Goal: Task Accomplishment & Management: Manage account settings

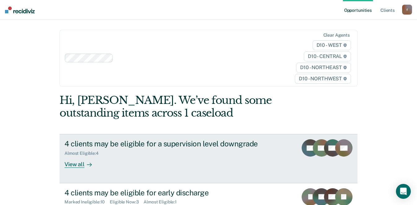
click at [71, 156] on div "View all" at bounding box center [82, 162] width 35 height 12
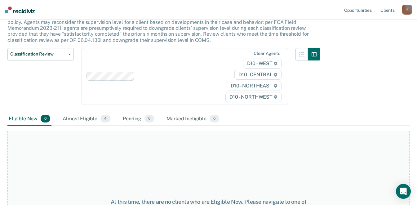
scroll to position [65, 0]
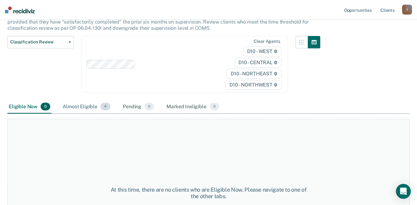
click at [77, 100] on div "Almost Eligible 4" at bounding box center [86, 107] width 50 height 14
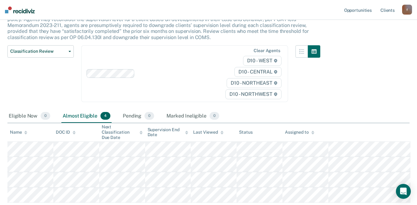
scroll to position [80, 0]
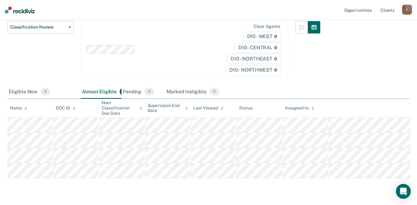
click at [97, 116] on div "Classification Review This alert helps staff identify clients due or overdue fo…" at bounding box center [208, 70] width 402 height 214
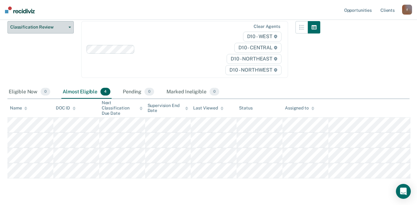
click at [70, 21] on button "Classification Review" at bounding box center [40, 27] width 66 height 12
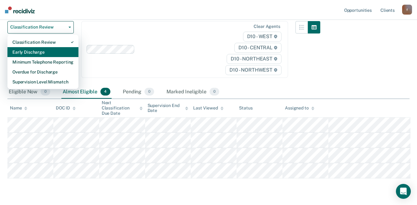
click at [59, 48] on div "Early Discharge" at bounding box center [42, 52] width 61 height 10
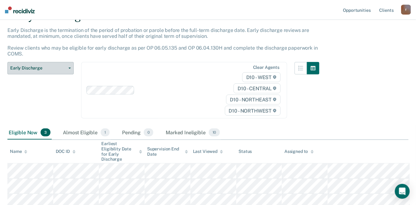
scroll to position [39, 0]
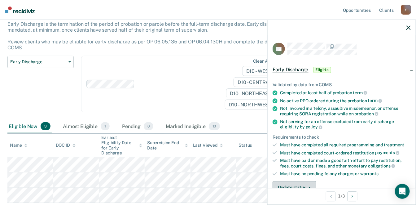
click at [317, 181] on button "Update status" at bounding box center [295, 187] width 44 height 12
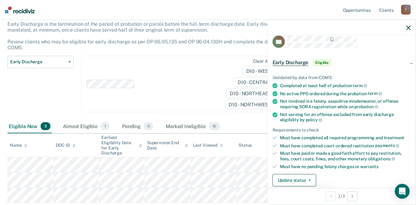
click at [317, 190] on button "[PERSON_NAME]" at bounding box center [303, 195] width 60 height 10
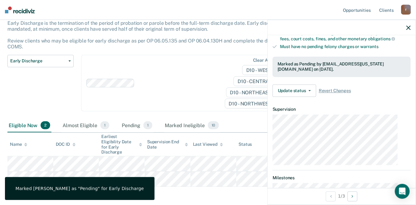
scroll to position [151, 0]
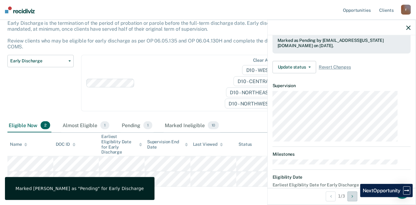
click at [356, 196] on button "Next Opportunity" at bounding box center [353, 196] width 10 height 10
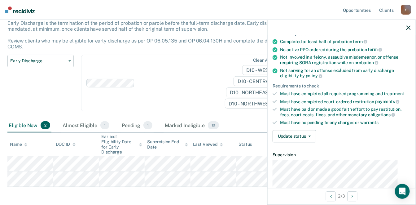
scroll to position [35, 0]
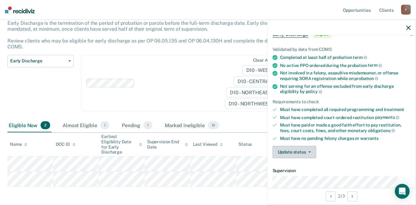
click at [316, 146] on button "Update status" at bounding box center [295, 152] width 44 height 12
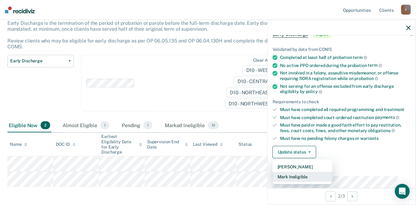
click at [308, 172] on button "Mark Ineligible" at bounding box center [303, 177] width 60 height 10
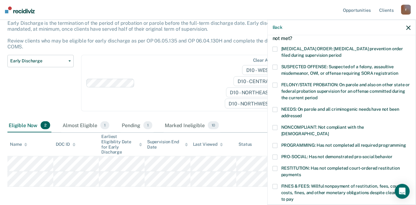
click at [287, 125] on label "NONCOMPLIANT: Not compliant with the [DEMOGRAPHIC_DATA]" at bounding box center [342, 131] width 138 height 13
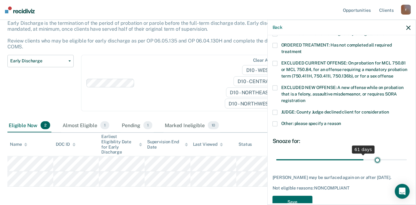
scroll to position [212, 0]
drag, startPoint x: 325, startPoint y: 142, endPoint x: 405, endPoint y: 155, distance: 81.0
type input "90"
click at [405, 155] on input "range" at bounding box center [342, 159] width 131 height 11
click at [307, 196] on button "Save" at bounding box center [293, 202] width 40 height 13
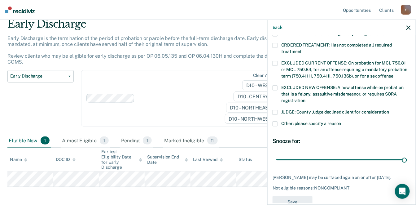
scroll to position [171, 0]
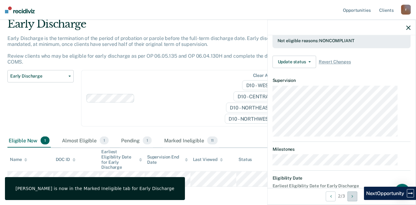
click at [358, 199] on button "Next Opportunity" at bounding box center [353, 196] width 10 height 10
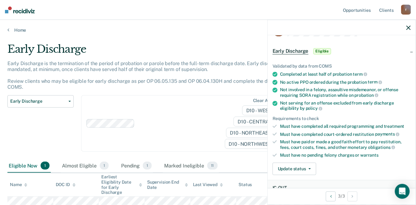
scroll to position [22, 0]
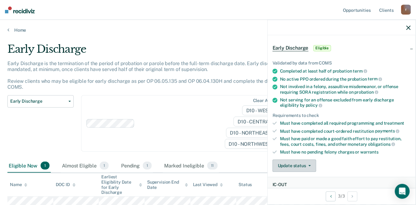
click at [317, 160] on button "Update status" at bounding box center [295, 166] width 44 height 12
click at [311, 186] on button "Mark Ineligible" at bounding box center [303, 191] width 60 height 10
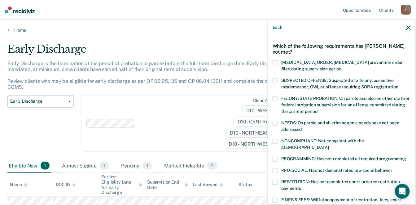
drag, startPoint x: 411, startPoint y: 103, endPoint x: 410, endPoint y: 109, distance: 6.9
click at [410, 109] on div "KB Which of the following requirements has [PERSON_NAME] not met? [MEDICAL_DATA…" at bounding box center [342, 119] width 148 height 168
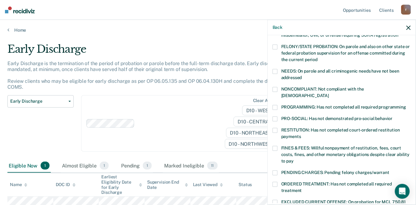
scroll to position [87, 0]
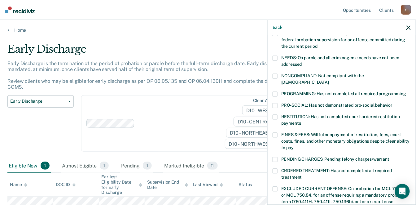
click at [278, 114] on span at bounding box center [275, 116] width 5 height 5
click at [278, 91] on span at bounding box center [275, 93] width 5 height 5
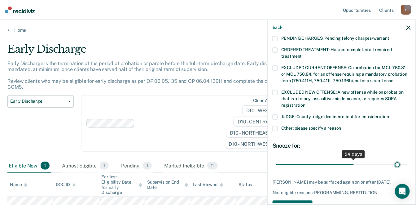
scroll to position [212, 0]
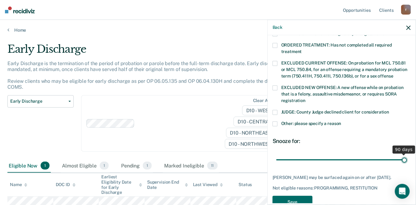
drag, startPoint x: 326, startPoint y: 142, endPoint x: 409, endPoint y: 149, distance: 83.7
type input "90"
click at [407, 154] on input "range" at bounding box center [342, 159] width 131 height 11
click at [308, 196] on button "Save" at bounding box center [293, 202] width 40 height 13
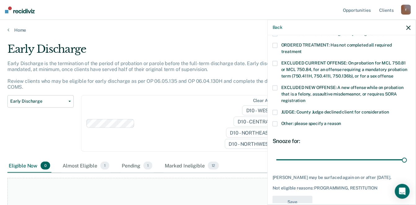
scroll to position [197, 0]
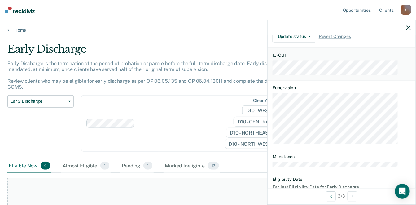
click at [410, 25] on icon "button" at bounding box center [409, 27] width 4 height 4
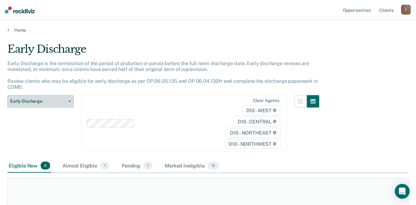
click at [63, 99] on span "Early Discharge" at bounding box center [38, 101] width 56 height 5
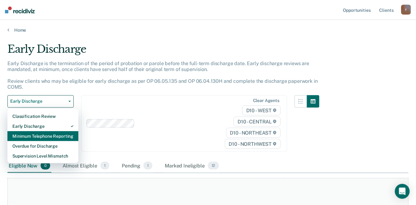
click at [60, 131] on div "Minimum Telephone Reporting" at bounding box center [42, 136] width 61 height 10
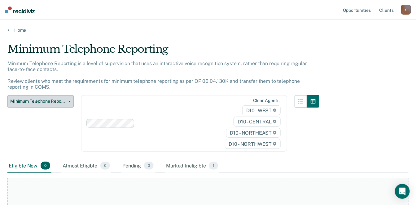
click at [72, 95] on button "Minimum Telephone Reporting" at bounding box center [40, 101] width 66 height 12
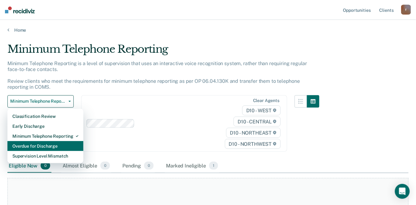
click at [61, 141] on div "Overdue for Discharge" at bounding box center [45, 146] width 66 height 10
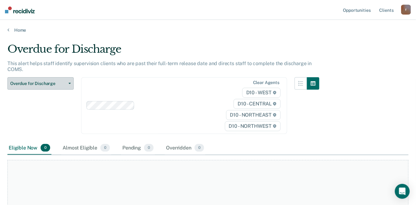
click at [71, 77] on button "Overdue for Discharge" at bounding box center [40, 83] width 66 height 12
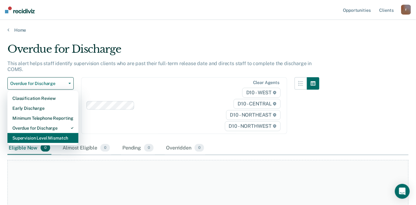
click at [59, 133] on div "Supervision Level Mismatch" at bounding box center [42, 138] width 61 height 10
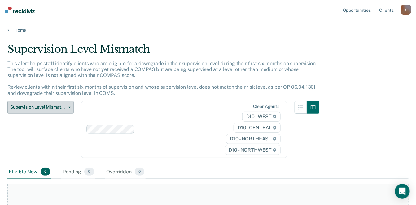
click at [69, 107] on icon "button" at bounding box center [70, 107] width 2 height 1
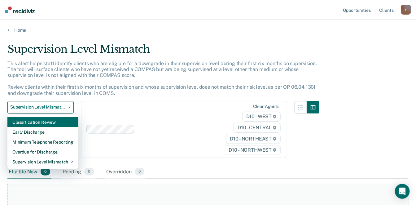
click at [66, 117] on div "Classification Review" at bounding box center [42, 122] width 61 height 10
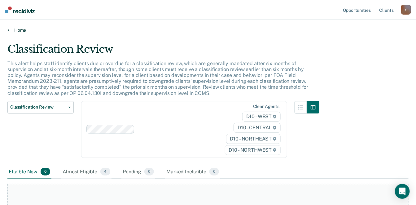
click at [13, 28] on link "Home" at bounding box center [208, 30] width 402 height 6
